Goal: Task Accomplishment & Management: Complete application form

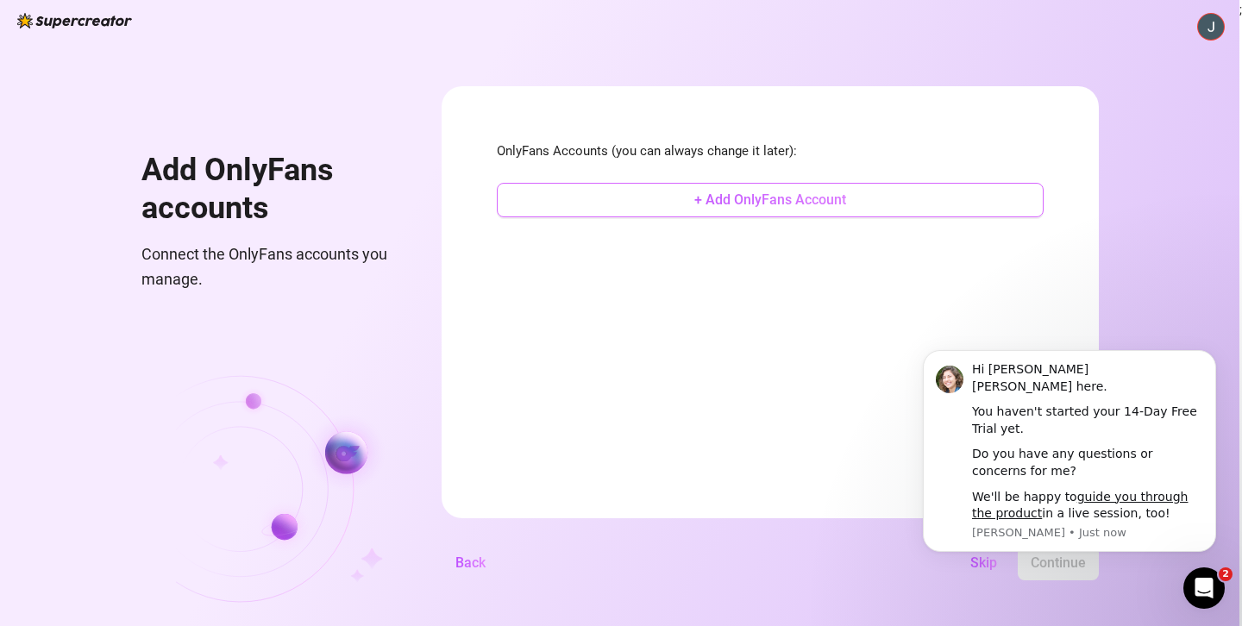
click at [737, 197] on span "+ Add OnlyFans Account" at bounding box center [770, 199] width 152 height 16
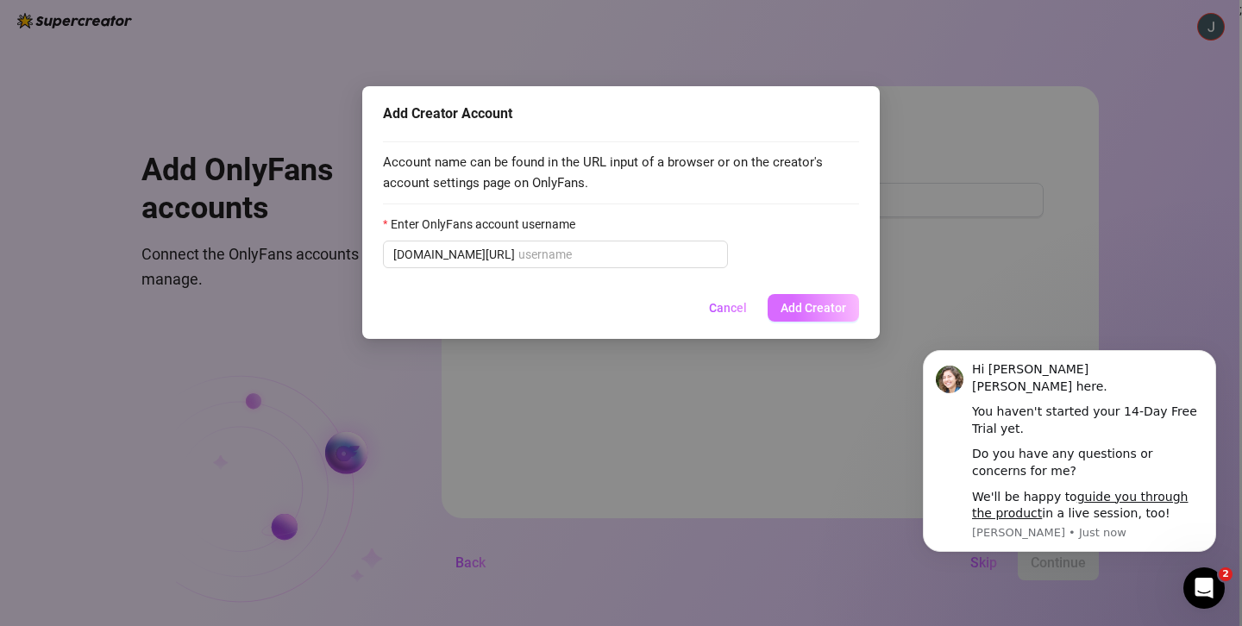
click at [816, 303] on span "Add Creator" at bounding box center [813, 308] width 66 height 14
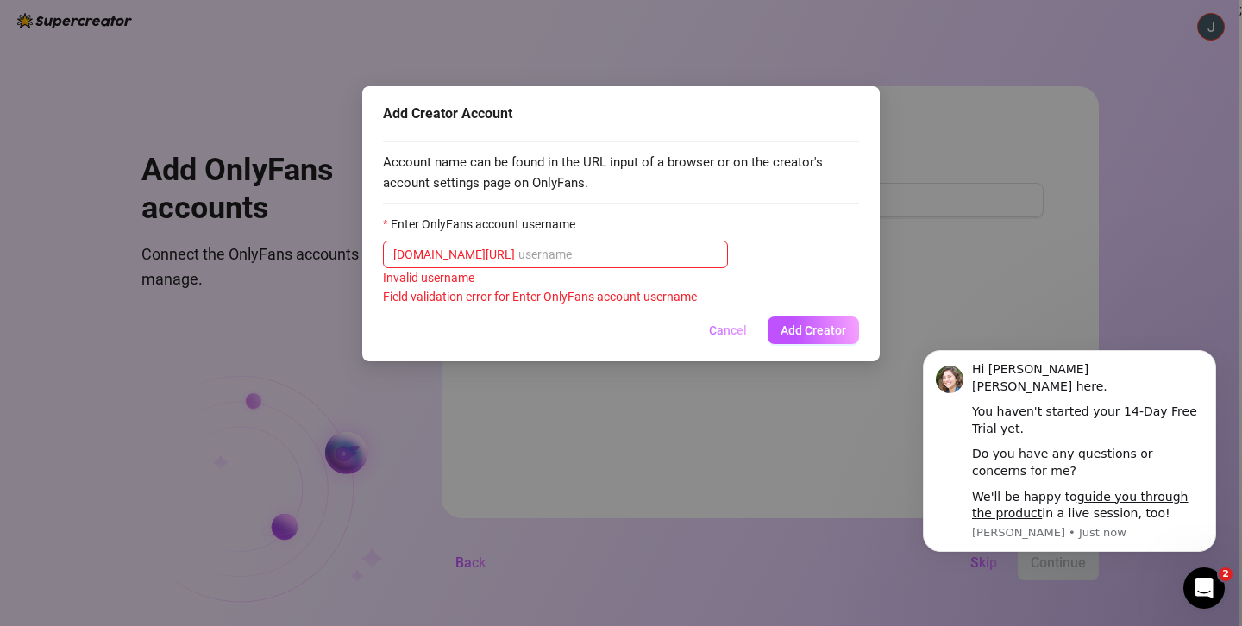
click at [717, 333] on span "Cancel" at bounding box center [728, 330] width 38 height 14
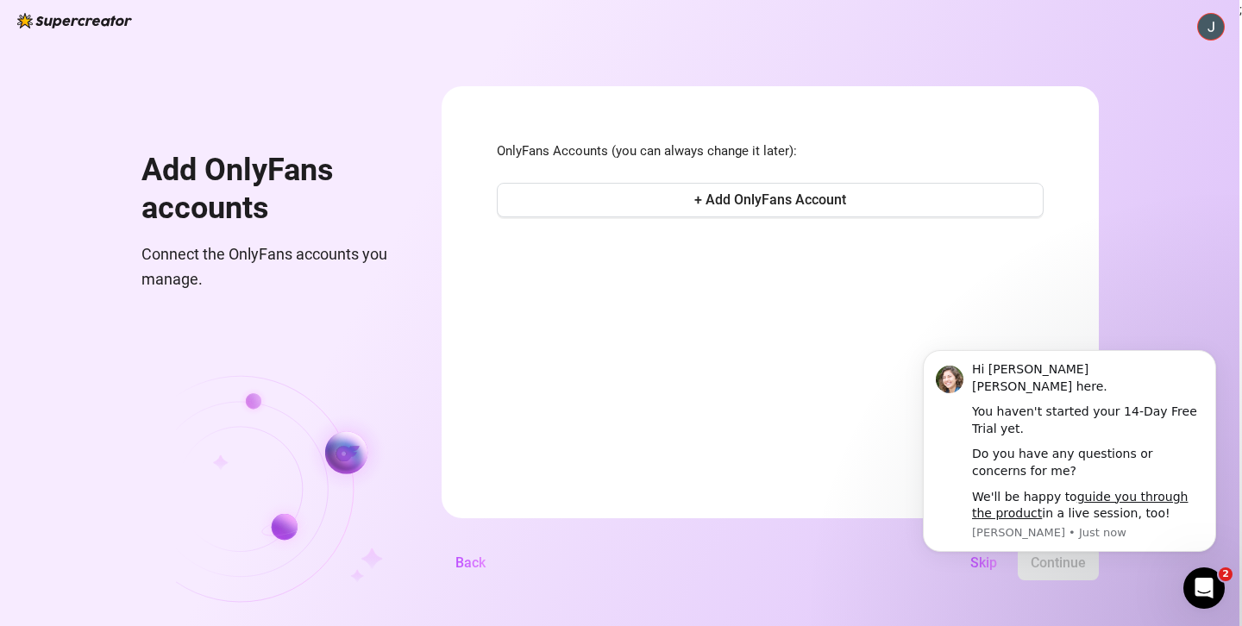
click at [967, 572] on body "Hi Johnny 🙌 Ella here. You haven't started your 14-Day Free Trial yet. Do you h…" at bounding box center [1069, 451] width 331 height 241
click at [972, 567] on body "Hi Johnny 🙌 Ella here. You haven't started your 14-Day Free Trial yet. Do you h…" at bounding box center [1069, 451] width 331 height 241
click at [1205, 354] on button "Dismiss notification" at bounding box center [1210, 355] width 22 height 22
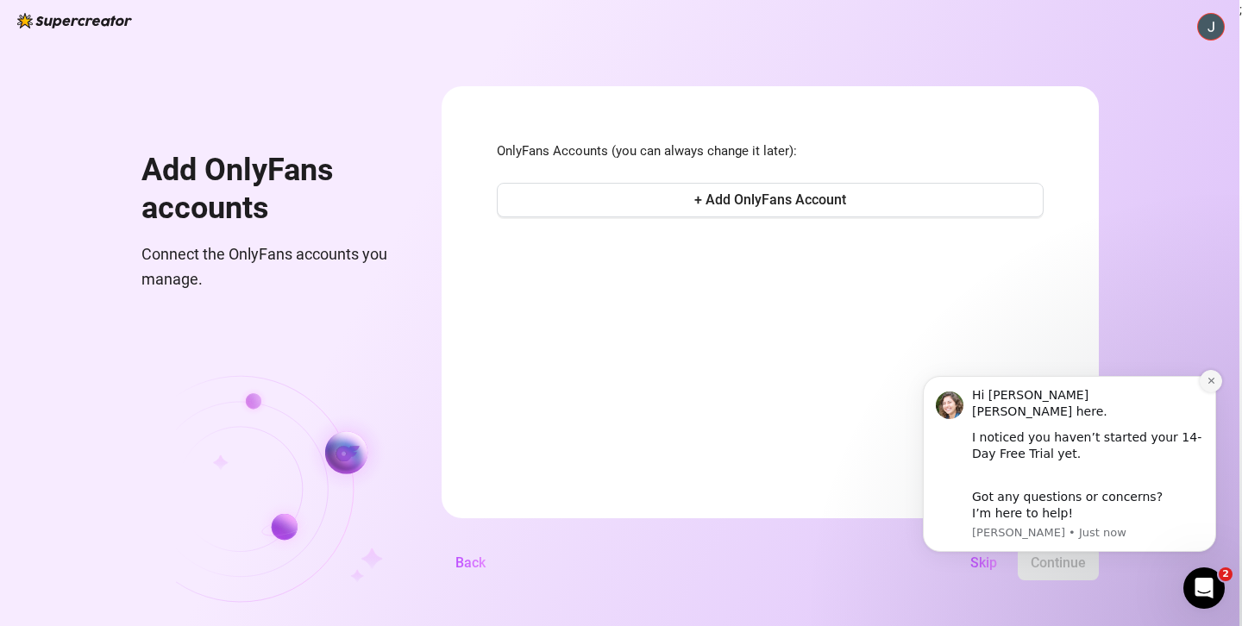
click at [1213, 385] on icon "Dismiss notification" at bounding box center [1210, 380] width 9 height 9
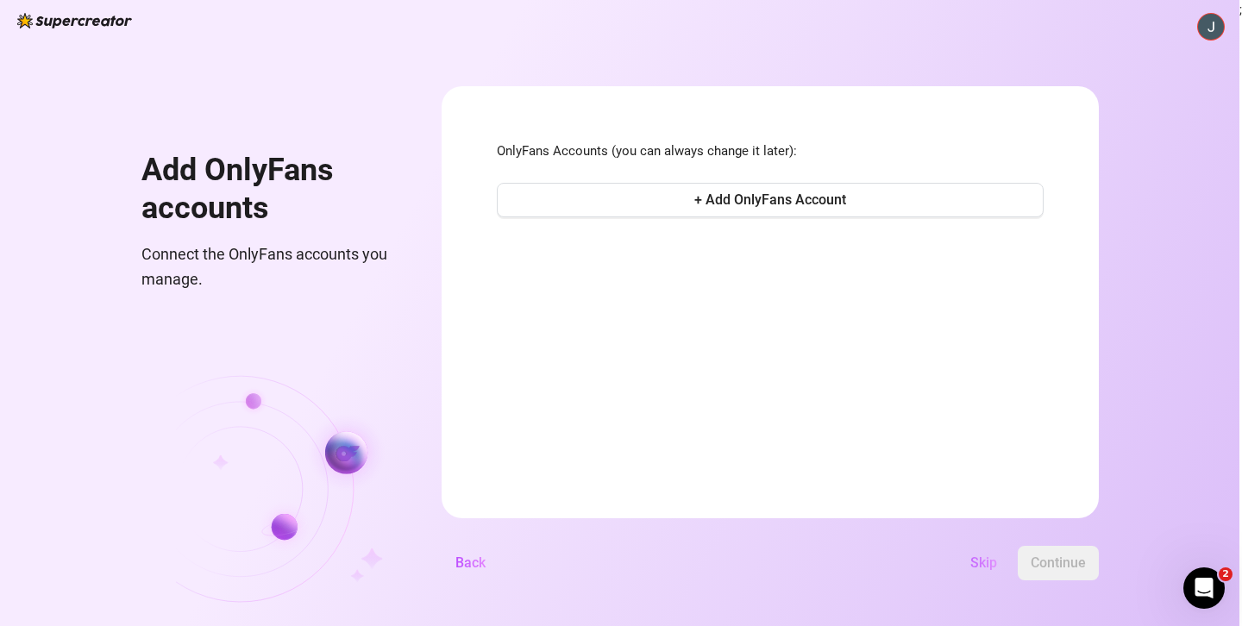
click at [975, 566] on span "Skip" at bounding box center [983, 562] width 27 height 16
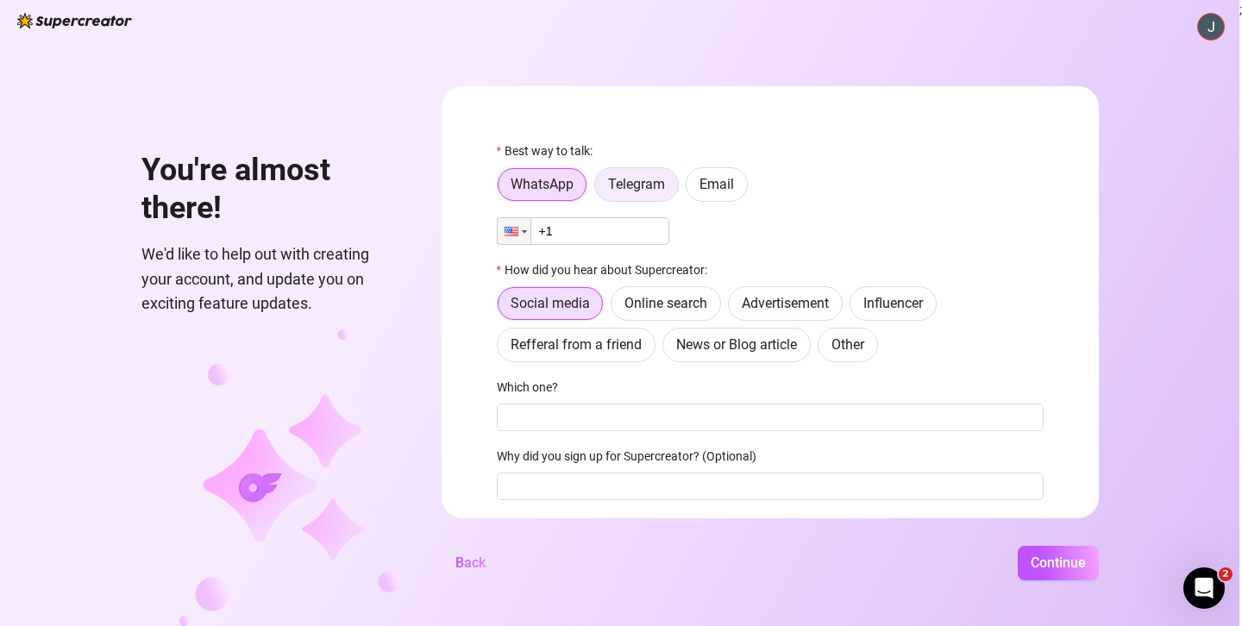
click at [624, 182] on span "Telegram" at bounding box center [636, 184] width 57 height 16
click at [599, 189] on input "Telegram" at bounding box center [599, 189] width 0 height 0
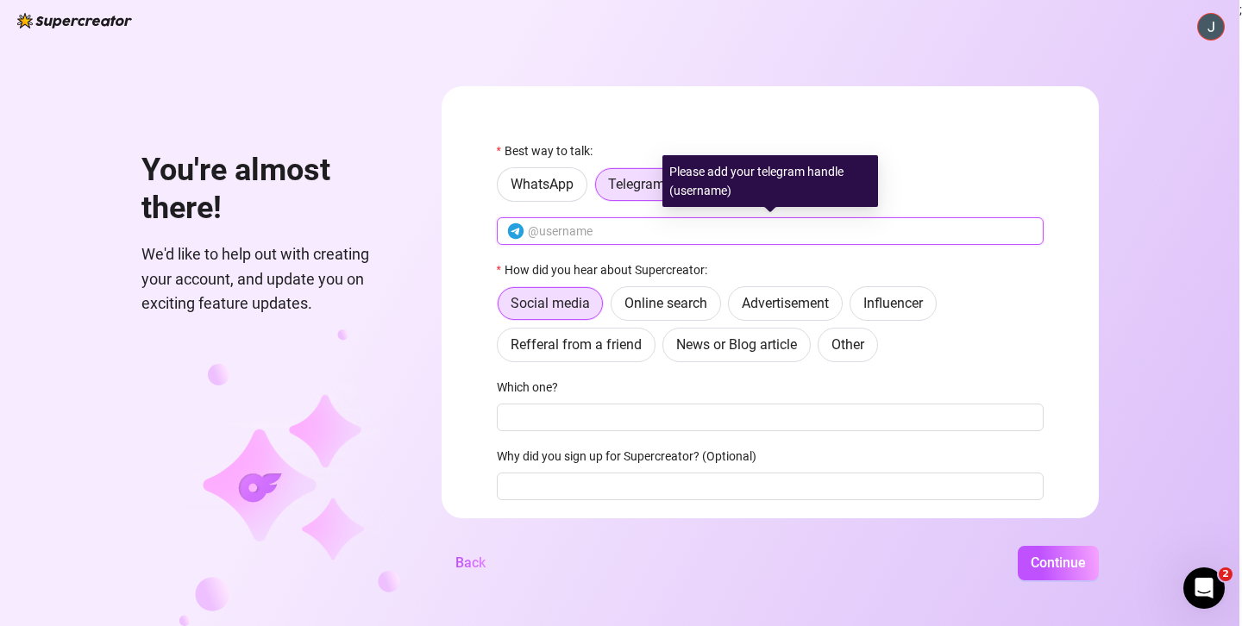
click at [582, 229] on input "text" at bounding box center [780, 231] width 505 height 19
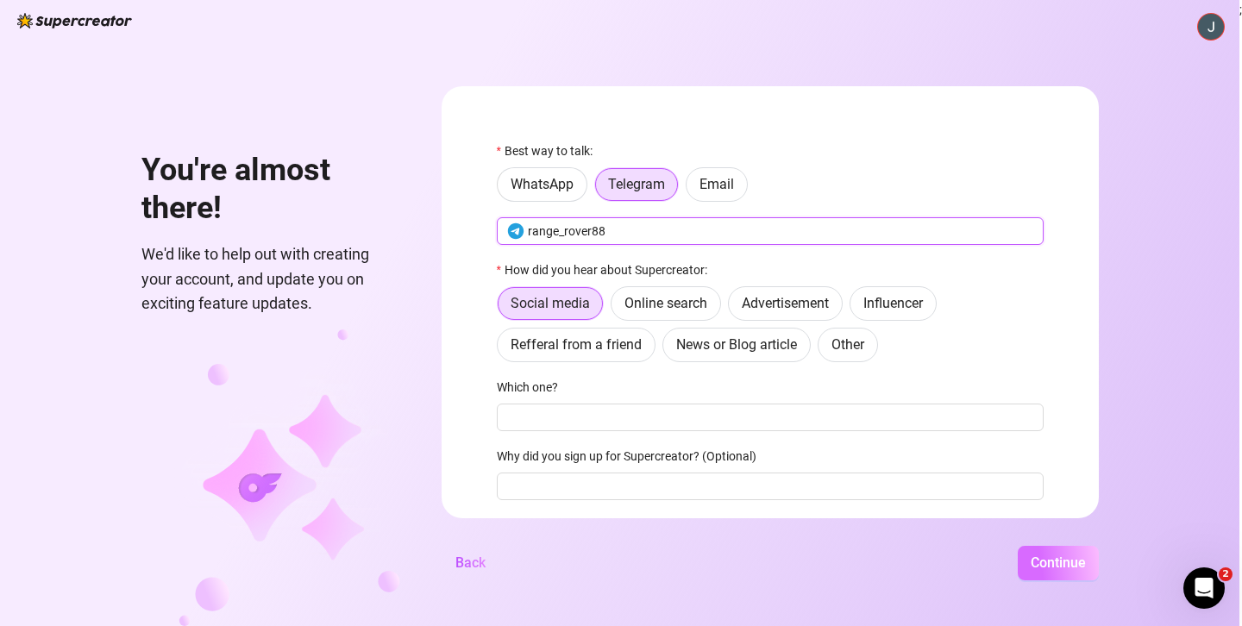
type input "range_rover88"
click at [1063, 554] on span "Continue" at bounding box center [1057, 562] width 55 height 16
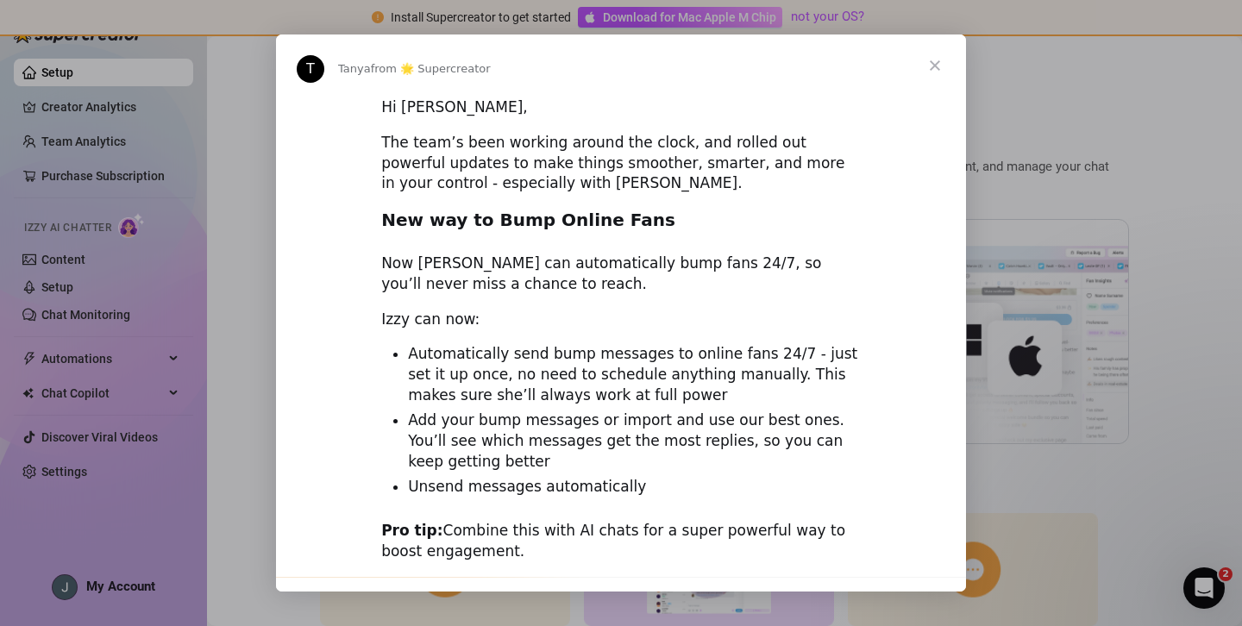
click at [932, 70] on span "Close" at bounding box center [935, 65] width 62 height 62
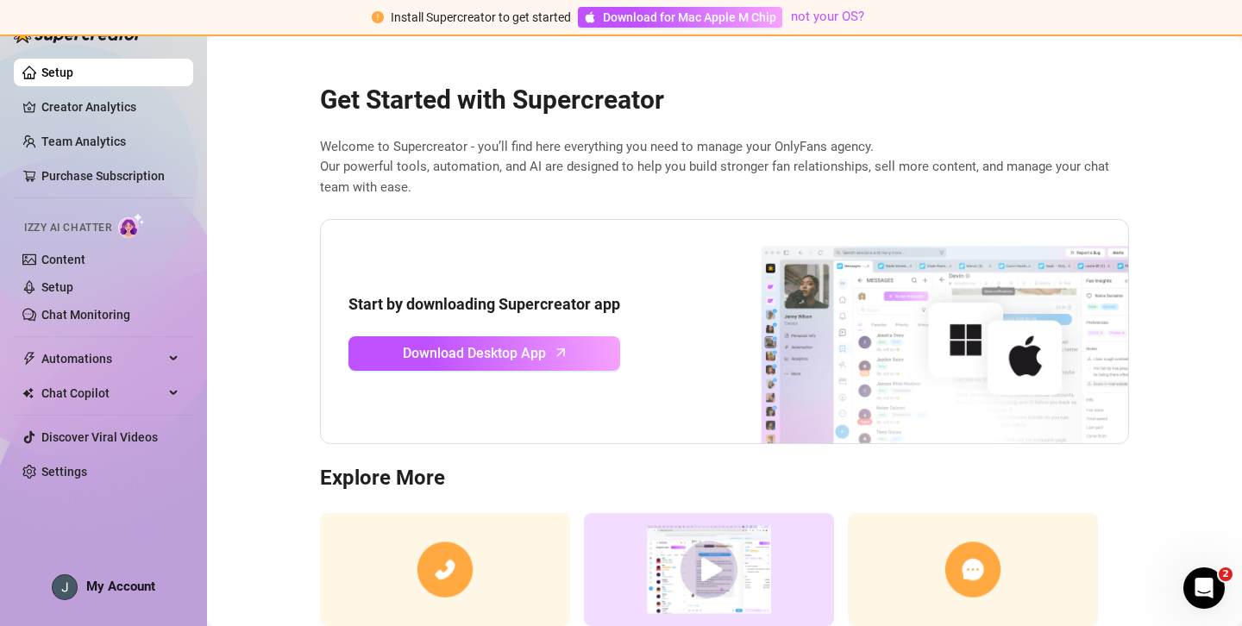
click at [73, 73] on link "Setup" at bounding box center [57, 73] width 32 height 14
click at [441, 360] on span "Download Desktop App" at bounding box center [474, 353] width 143 height 22
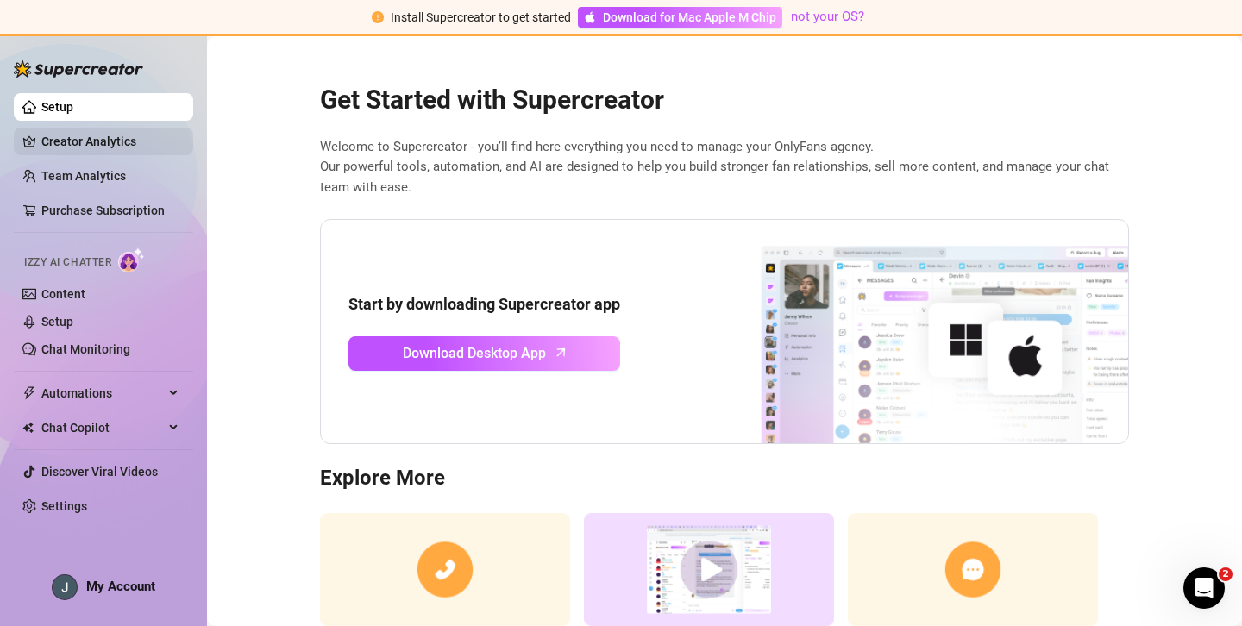
click at [107, 147] on link "Creator Analytics" at bounding box center [110, 142] width 138 height 28
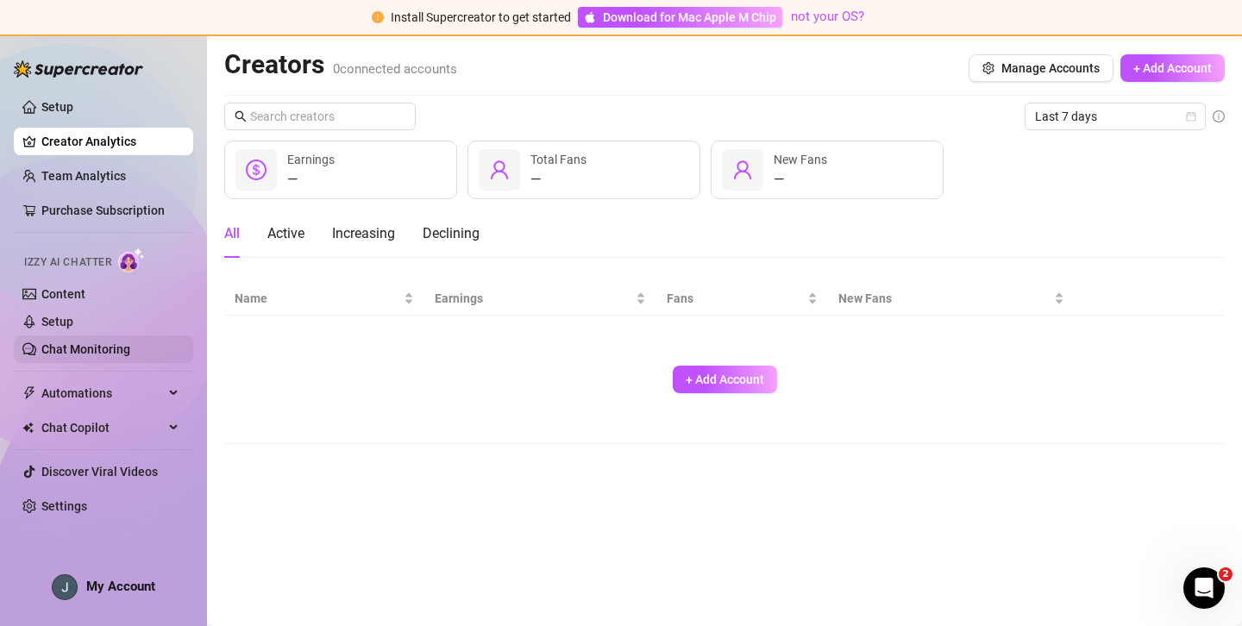
click at [110, 344] on link "Chat Monitoring" at bounding box center [85, 349] width 89 height 14
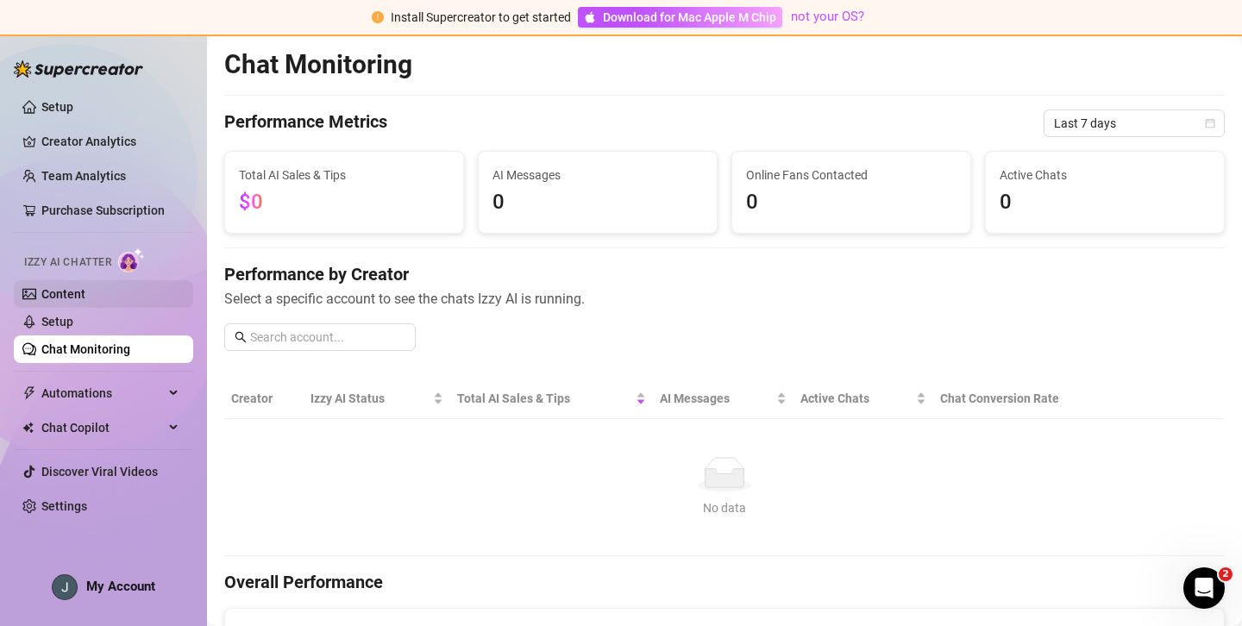
click at [85, 294] on link "Content" at bounding box center [63, 294] width 44 height 14
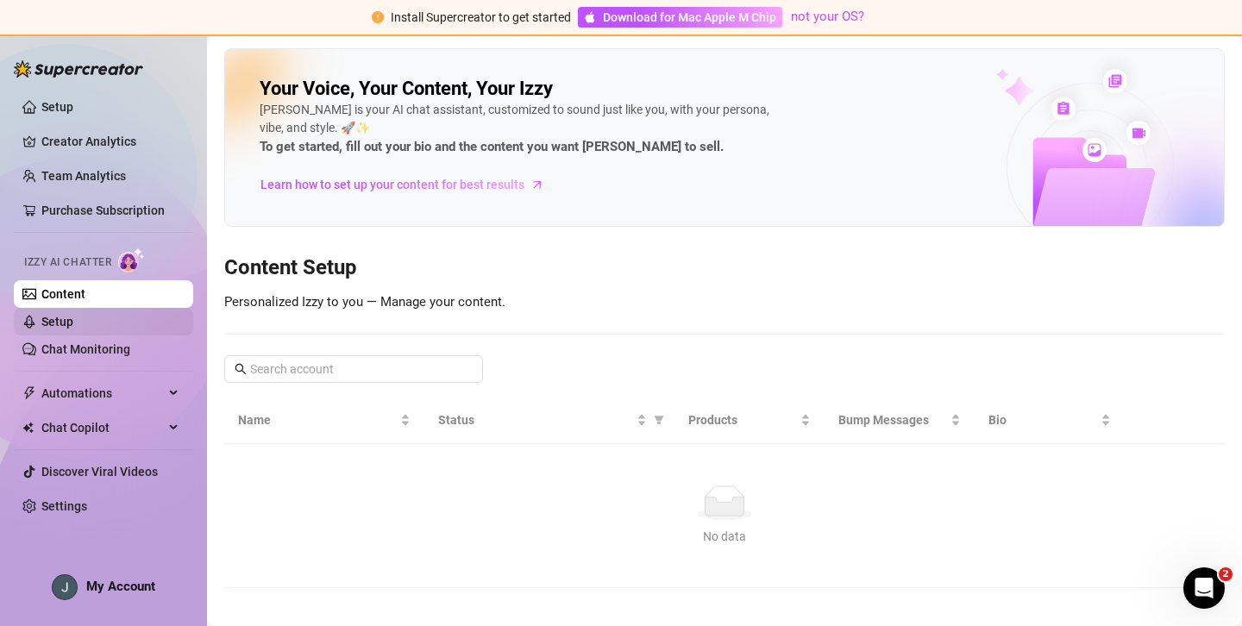
click at [73, 322] on link "Setup" at bounding box center [57, 322] width 32 height 14
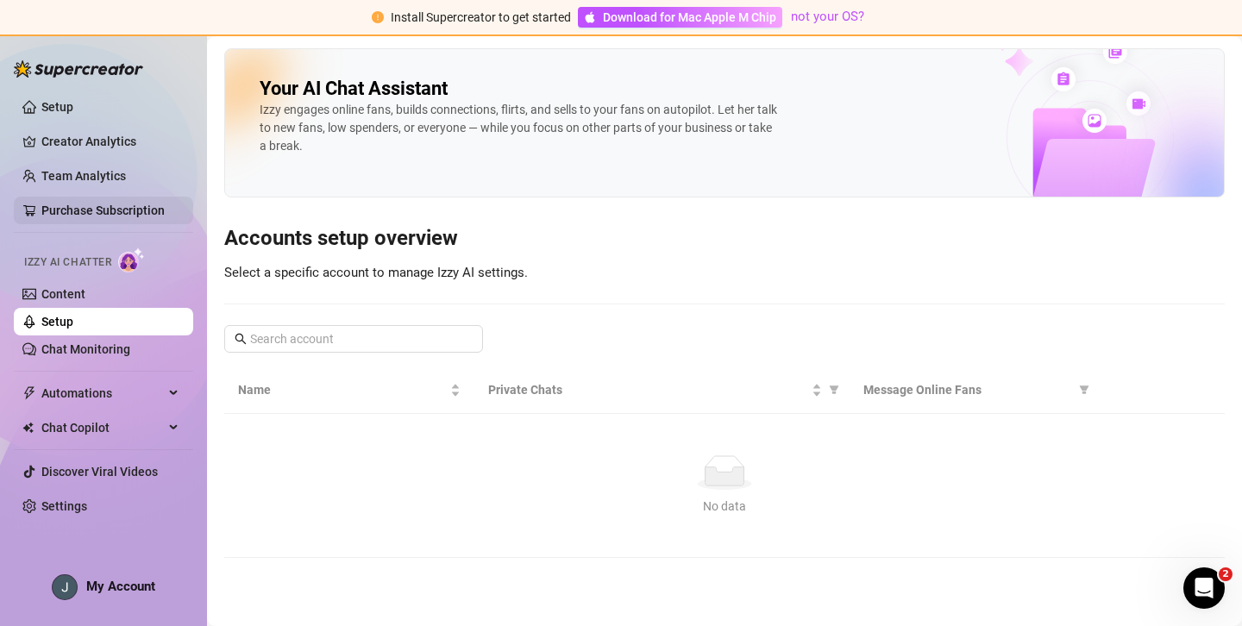
click at [89, 216] on link "Purchase Subscription" at bounding box center [102, 210] width 123 height 14
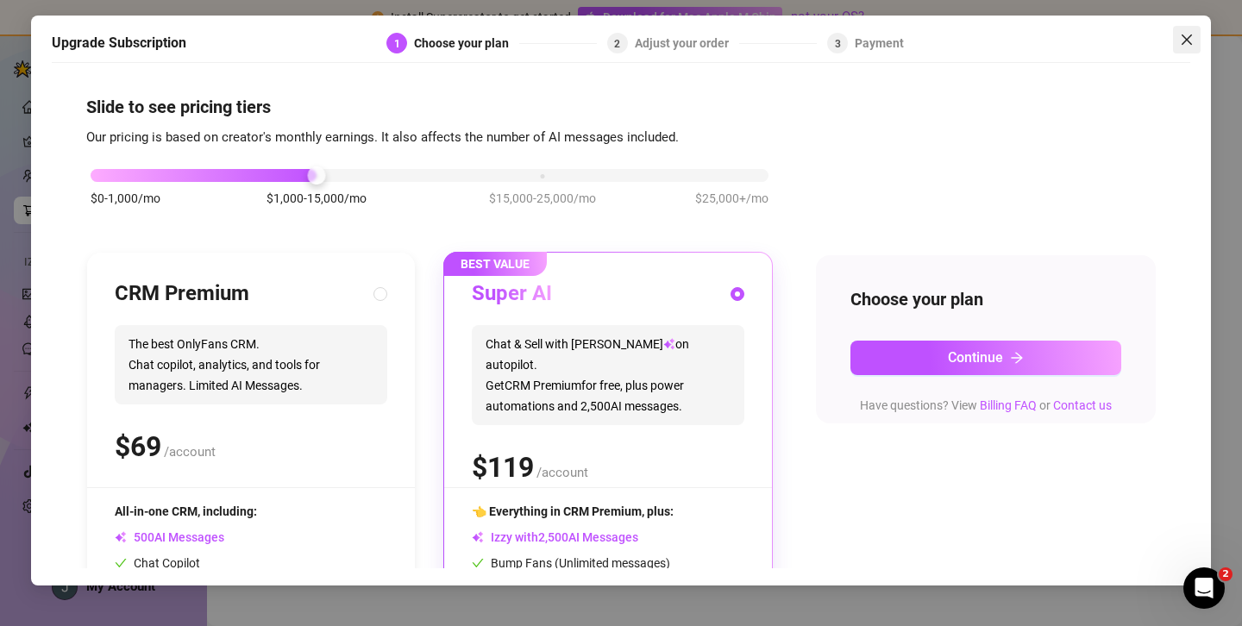
click at [1186, 33] on icon "close" at bounding box center [1187, 40] width 14 height 14
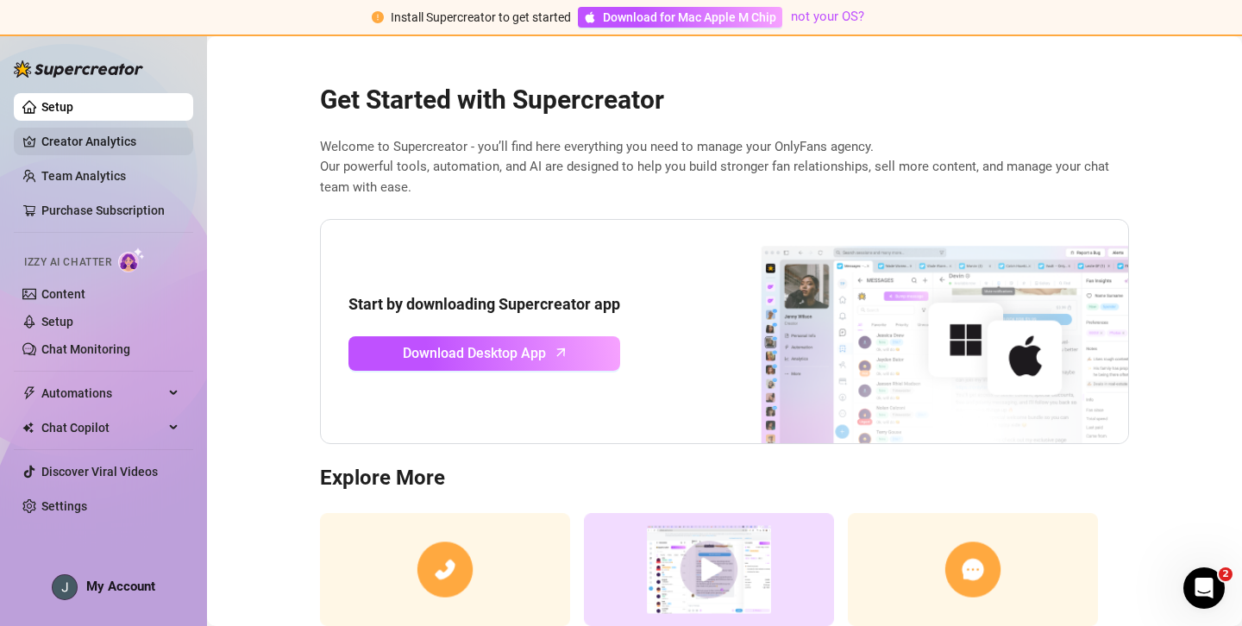
click at [136, 154] on link "Creator Analytics" at bounding box center [110, 142] width 138 height 28
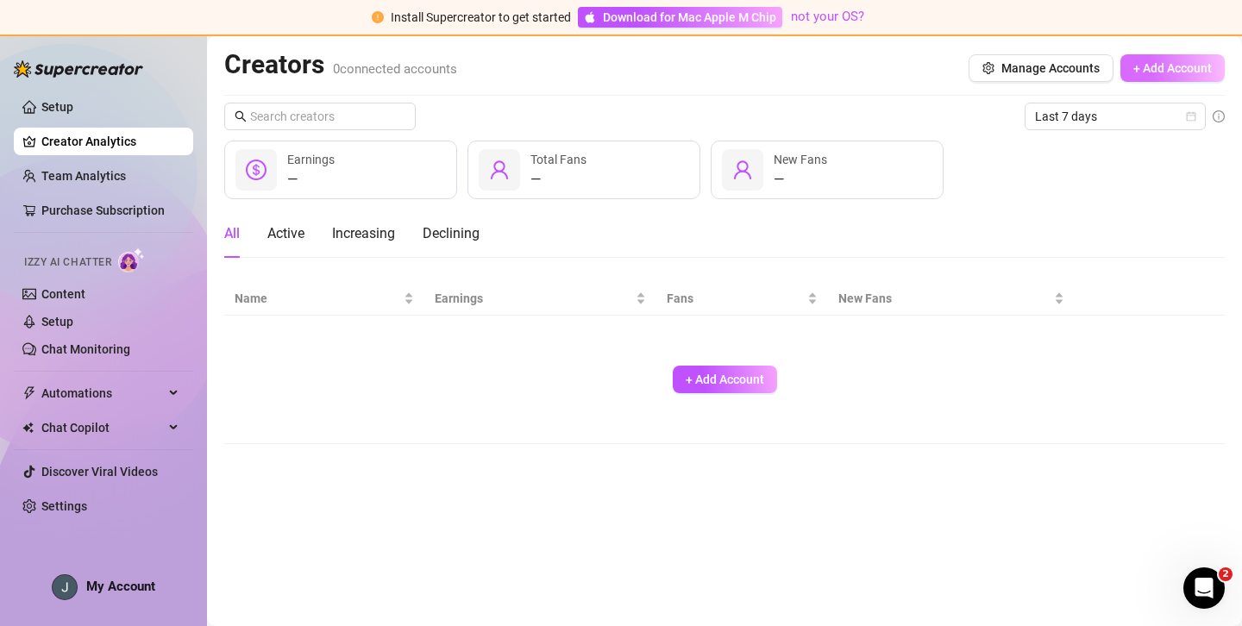
click at [1180, 70] on span "+ Add Account" at bounding box center [1172, 68] width 78 height 14
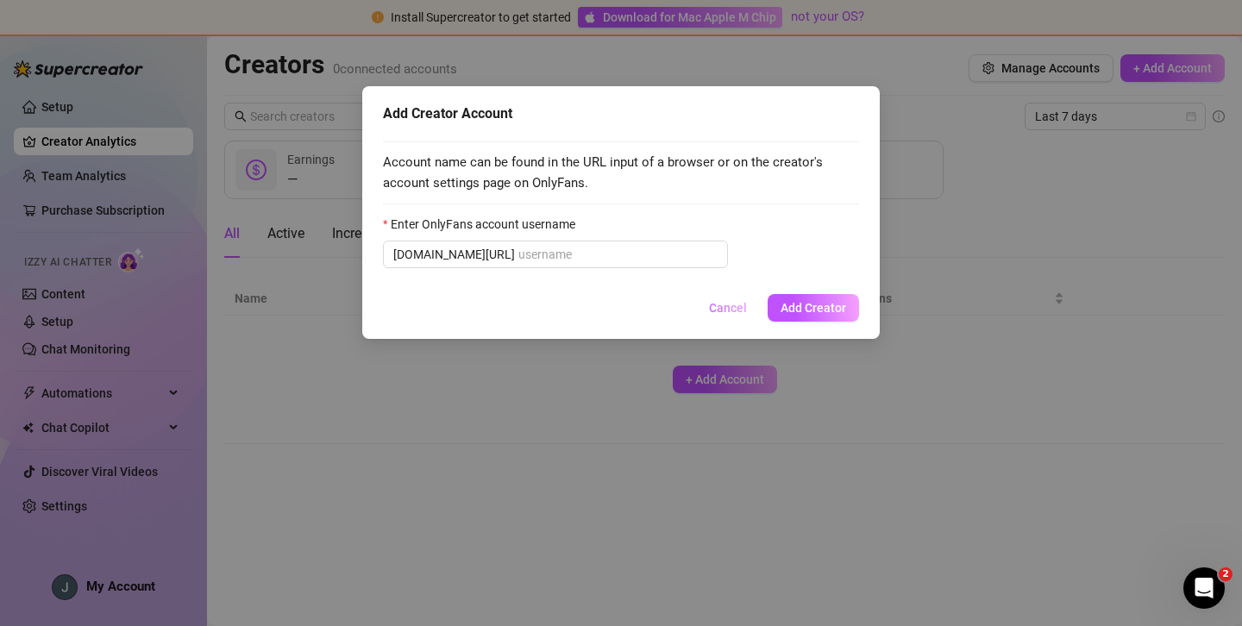
click at [743, 311] on span "Cancel" at bounding box center [728, 308] width 38 height 14
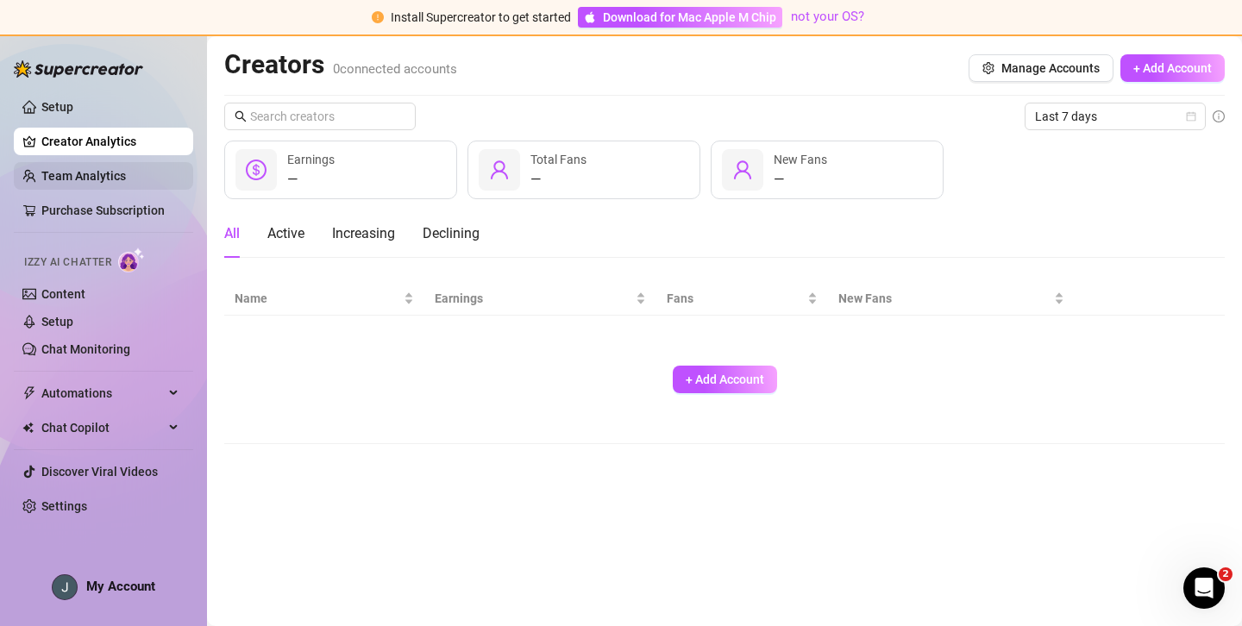
click at [104, 170] on link "Team Analytics" at bounding box center [83, 176] width 84 height 14
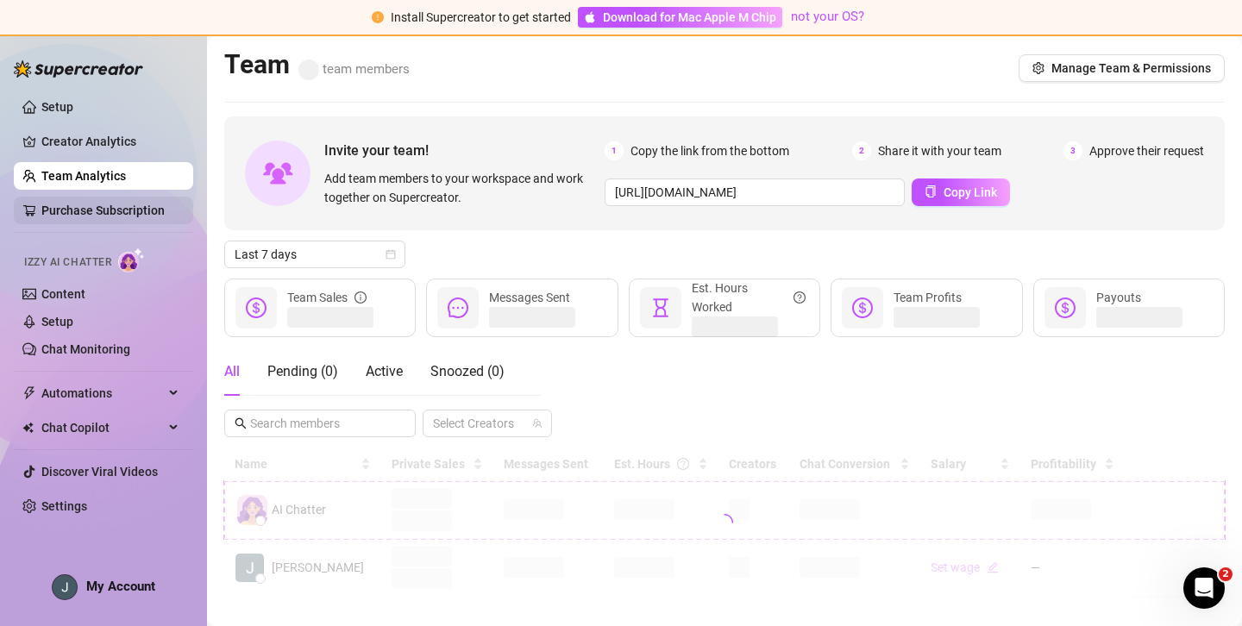
click at [112, 205] on link "Purchase Subscription" at bounding box center [102, 210] width 123 height 14
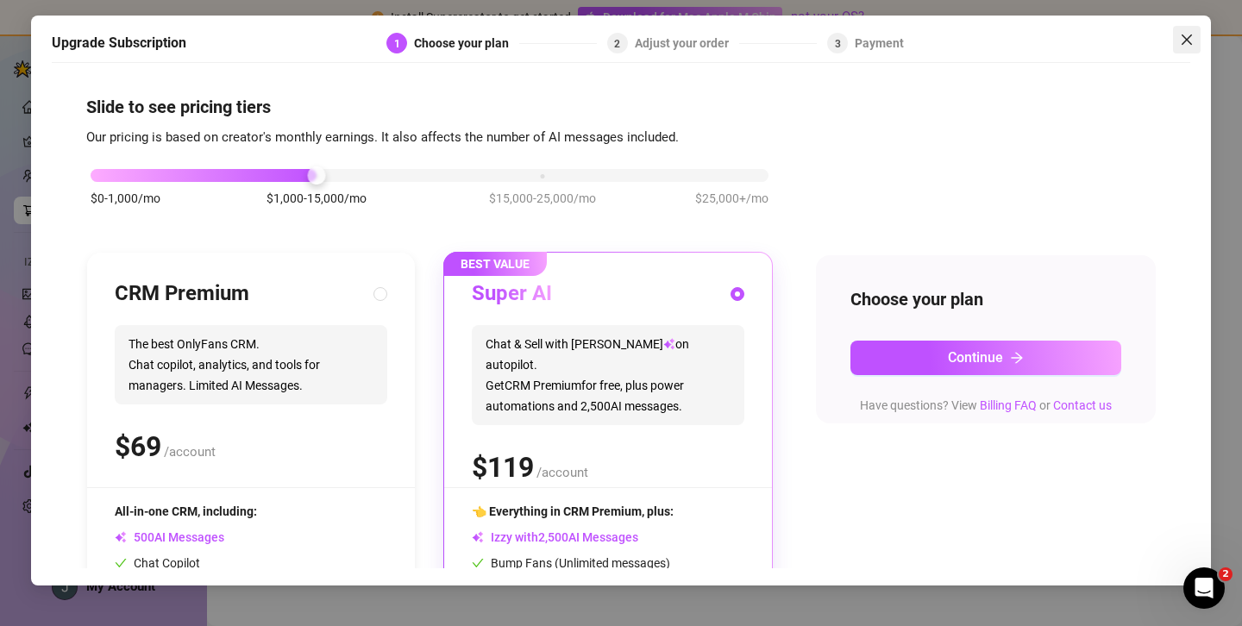
click at [1186, 36] on icon "close" at bounding box center [1187, 40] width 14 height 14
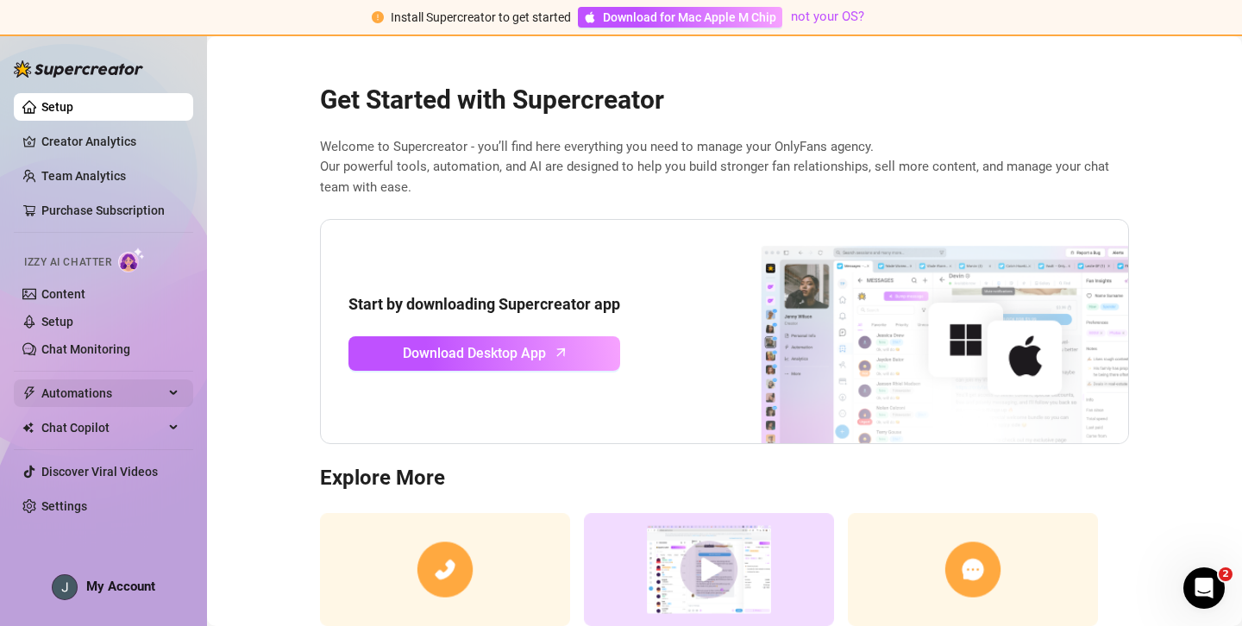
click at [76, 404] on span "Automations" at bounding box center [102, 393] width 122 height 28
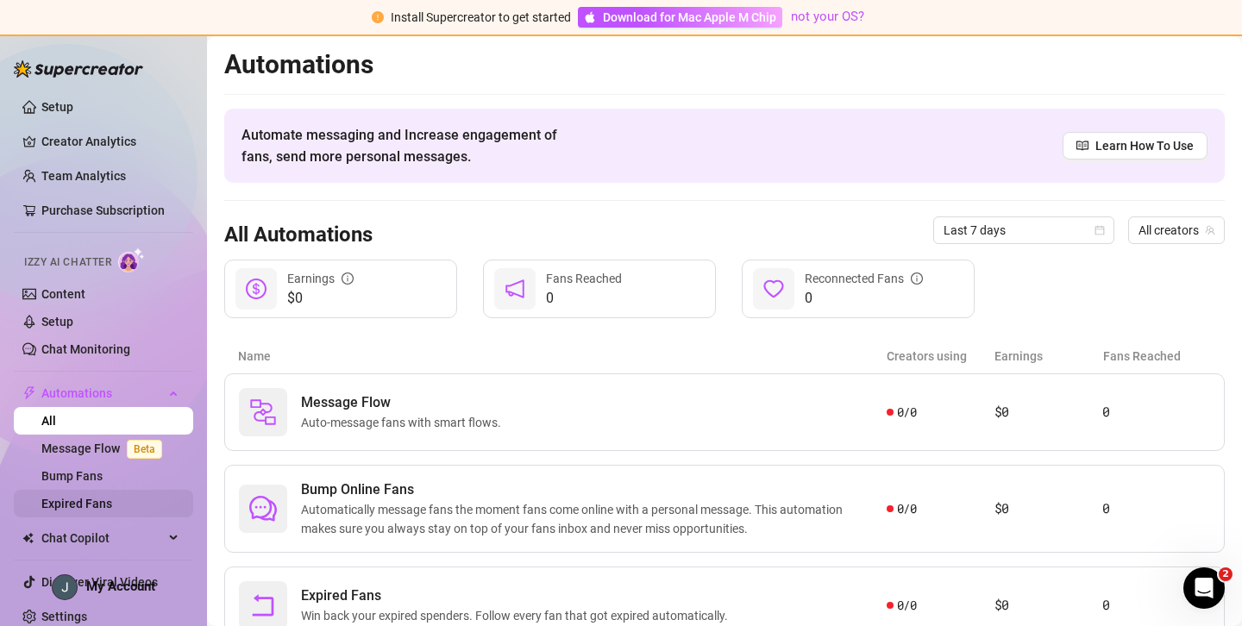
scroll to position [11, 0]
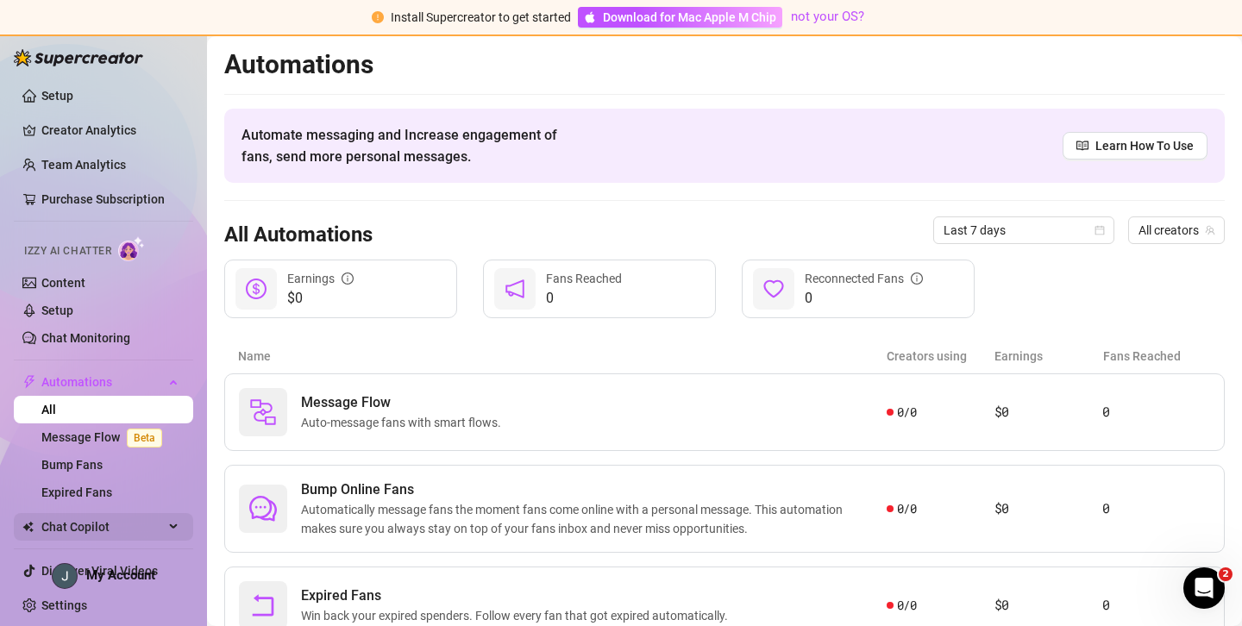
click at [97, 537] on span "Chat Copilot" at bounding box center [102, 527] width 122 height 28
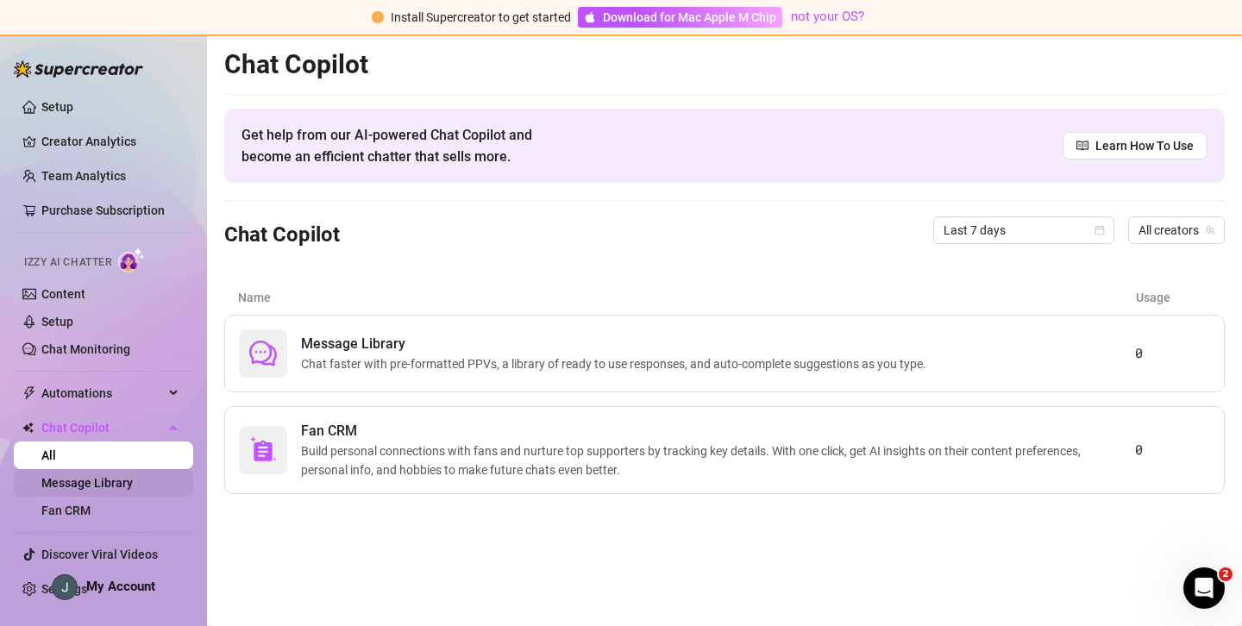
click at [116, 482] on link "Message Library" at bounding box center [86, 483] width 91 height 14
